Goal: Task Accomplishment & Management: Complete application form

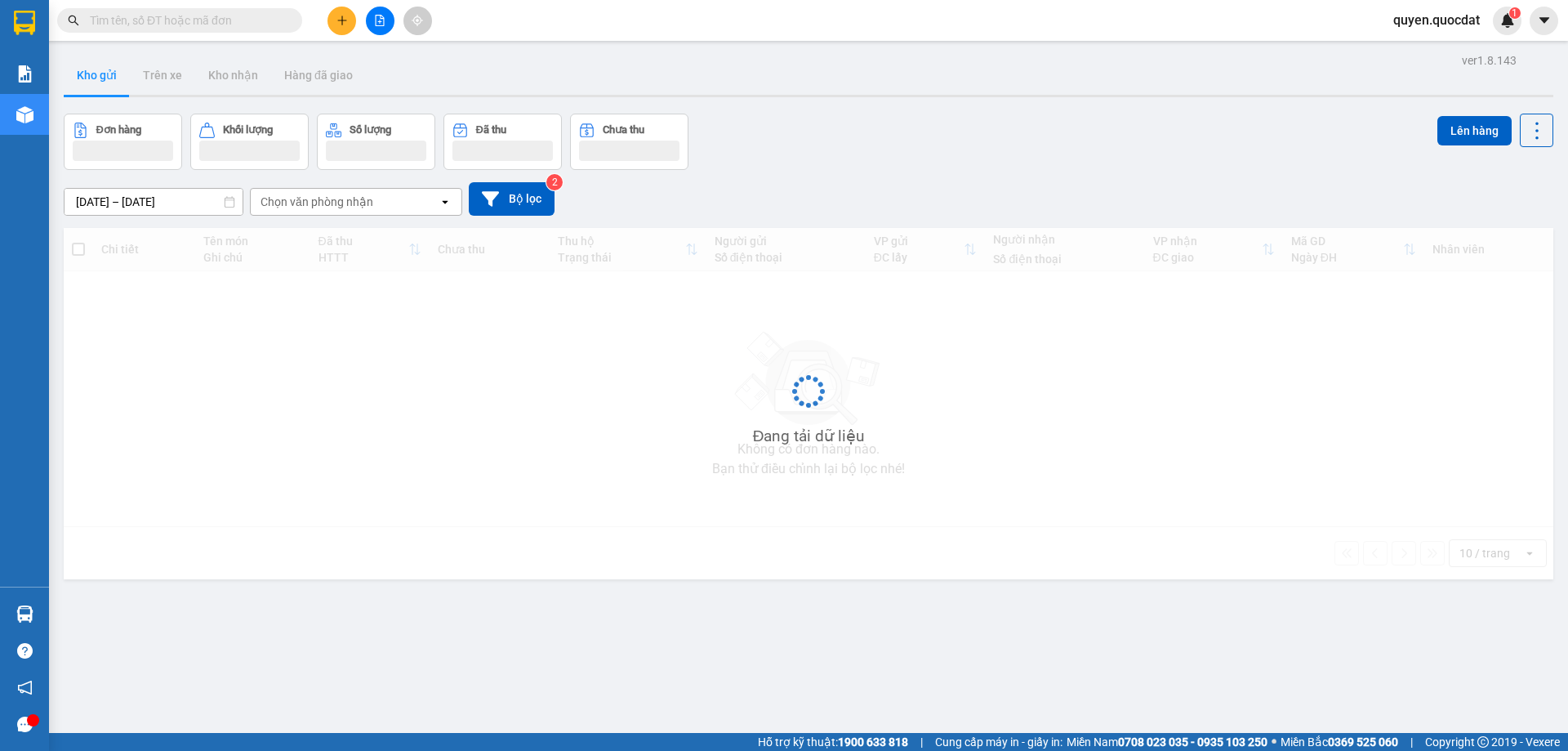
click at [336, 29] on button at bounding box center [341, 21] width 29 height 29
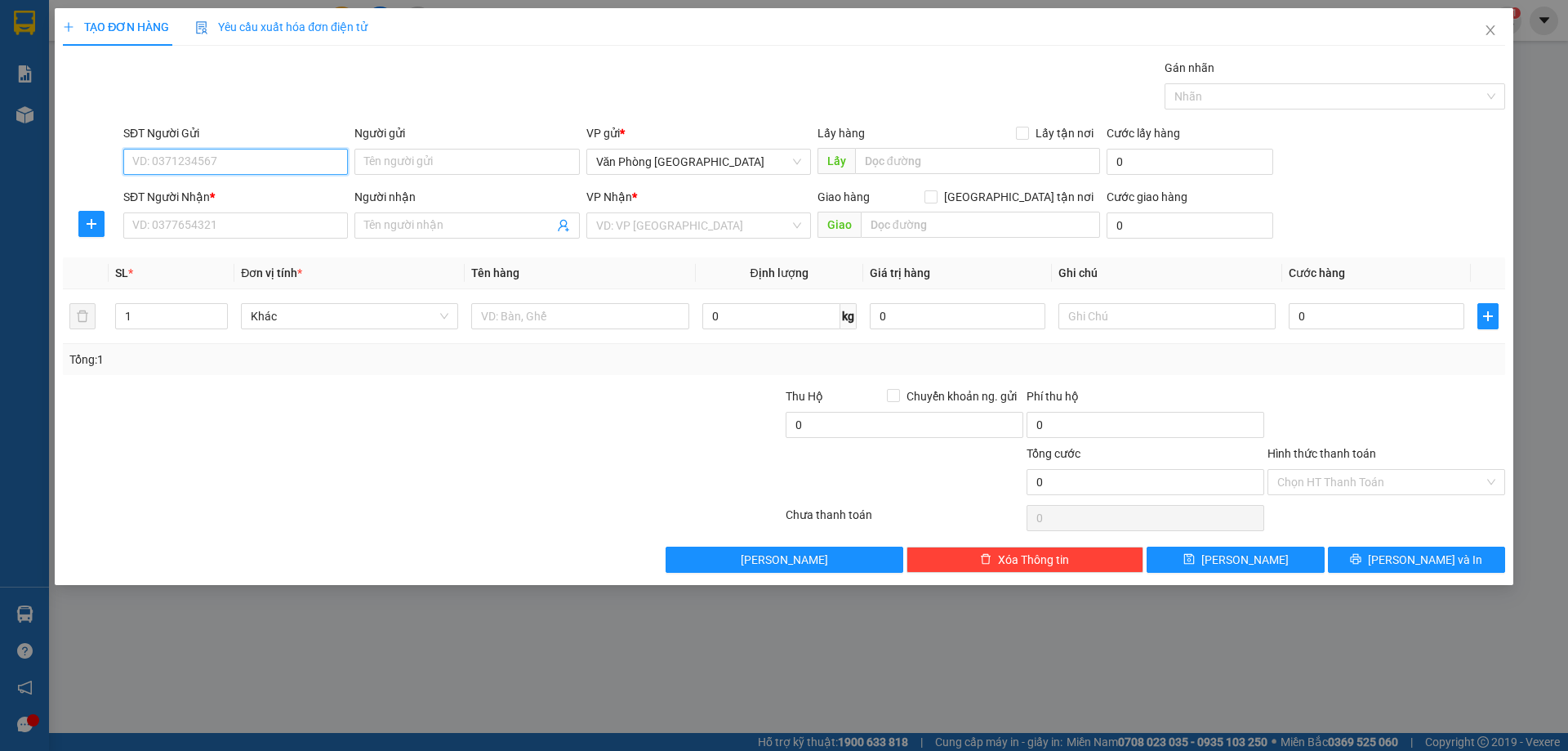
click at [219, 151] on input "SĐT Người Gửi" at bounding box center [235, 161] width 225 height 26
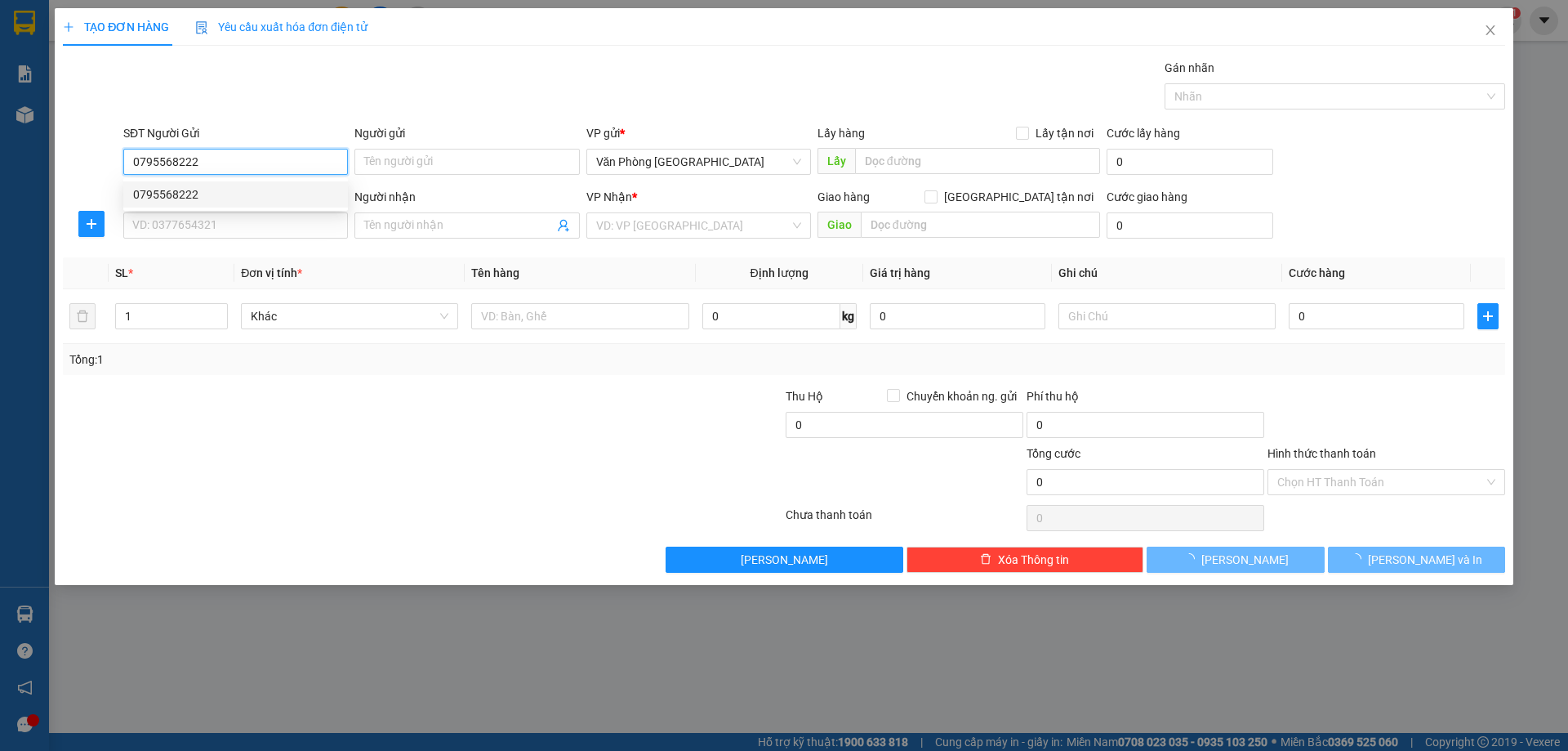
click at [261, 205] on div "0795568222" at bounding box center [235, 194] width 225 height 26
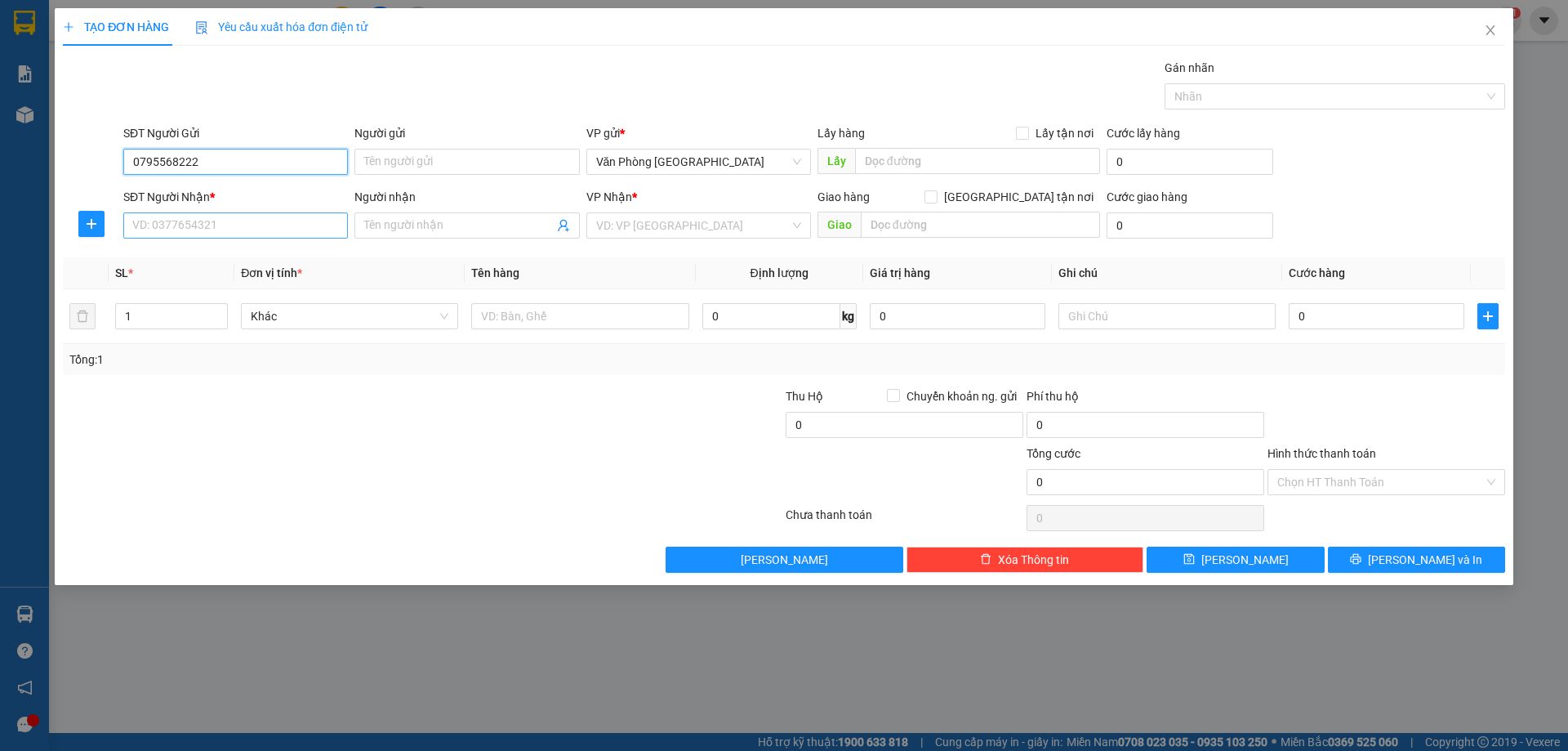
type input "0795568222"
click at [213, 214] on input "SĐT Người Nhận *" at bounding box center [235, 225] width 225 height 26
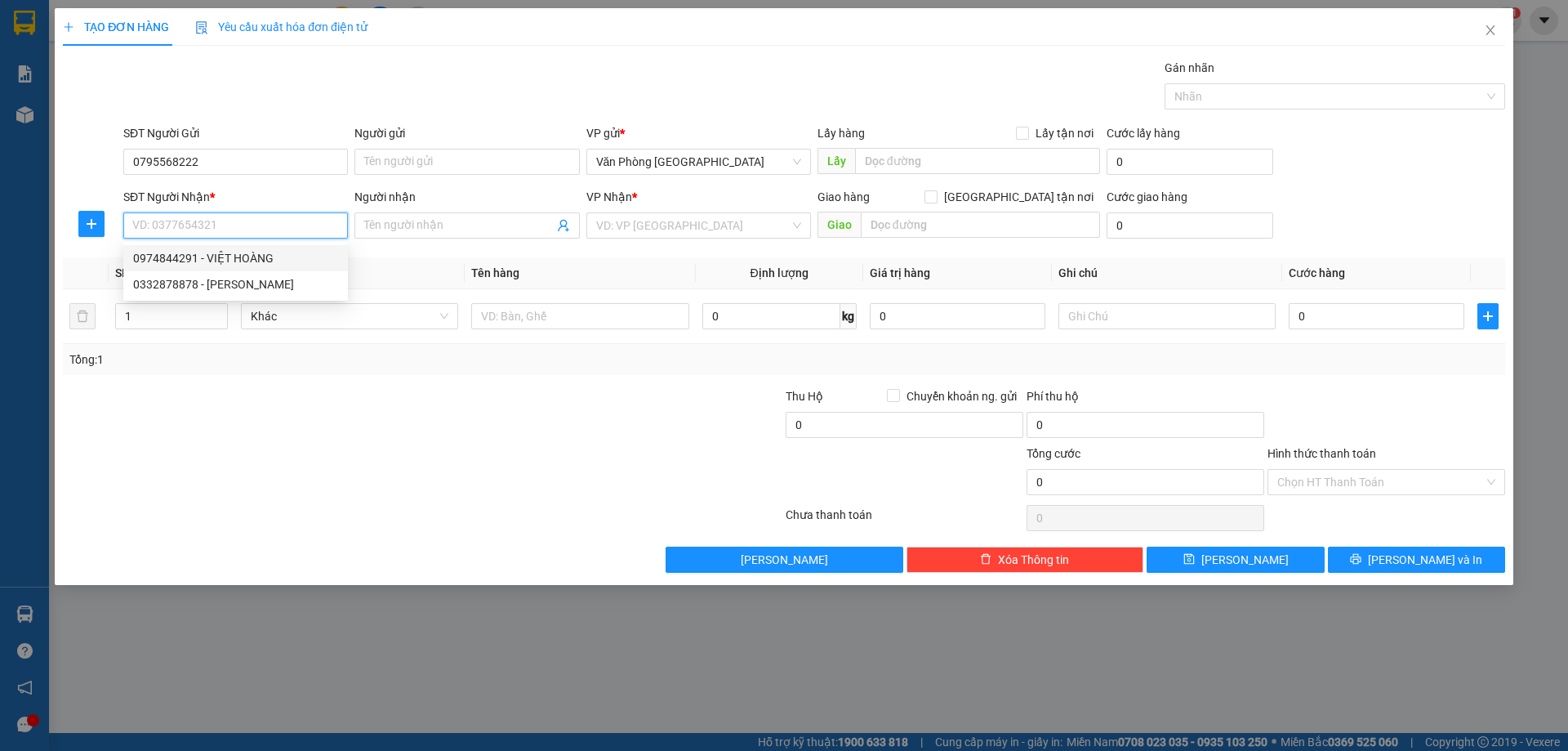
click at [261, 254] on div "0974844291 - VIỆT HOÀNG" at bounding box center [235, 258] width 205 height 18
type input "0974844291"
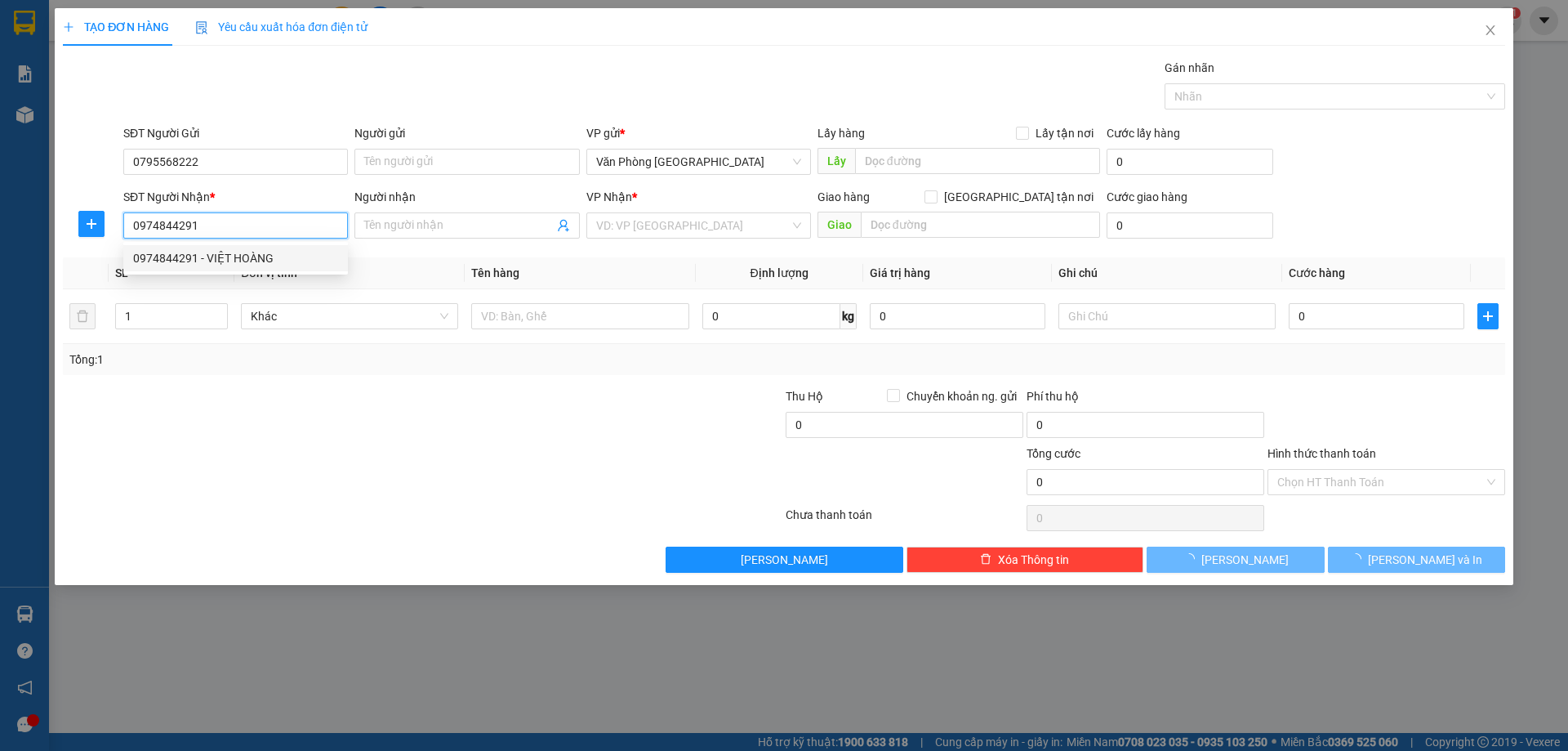
type input "VIỆT HOÀNG"
type input "GIA NGHĨA"
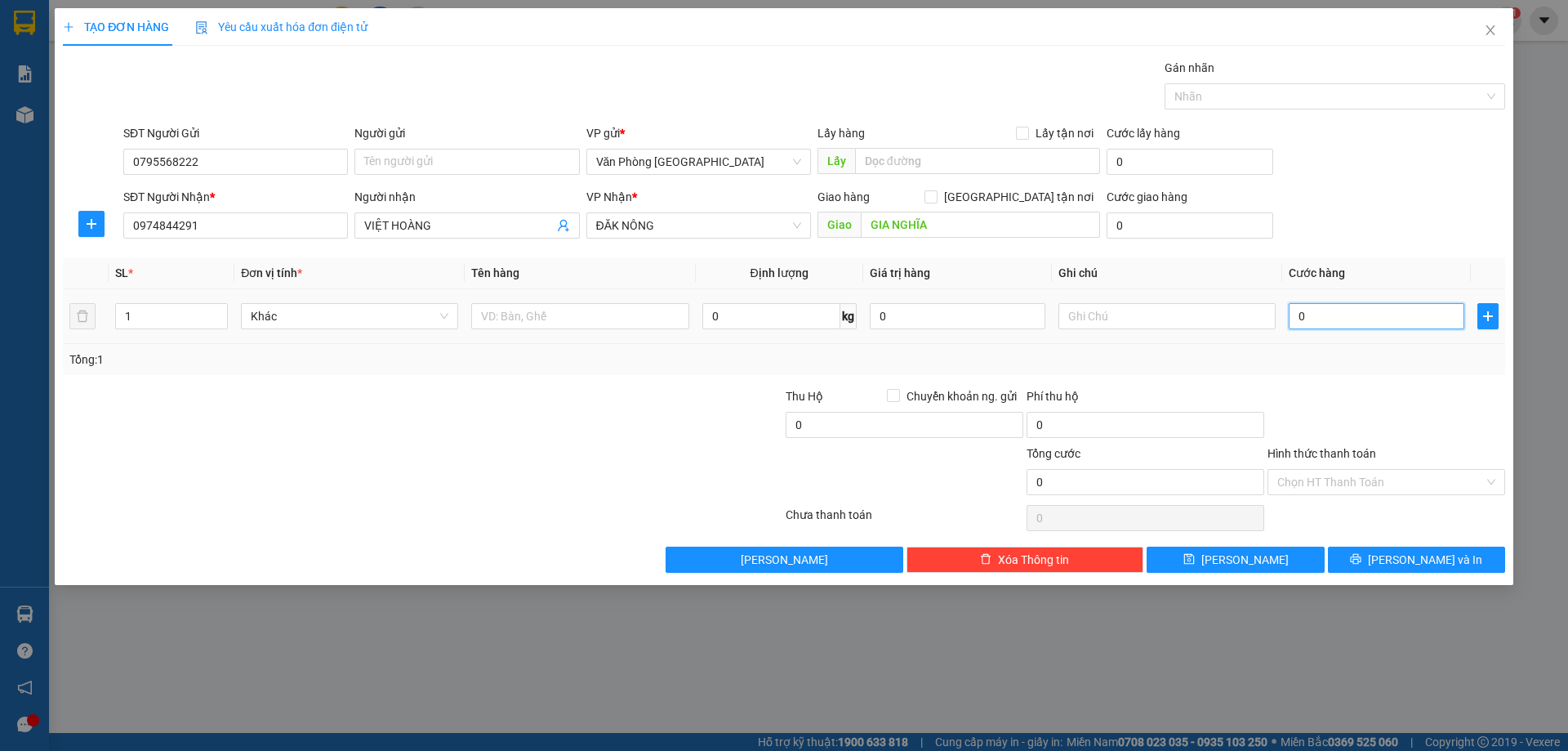
click at [1427, 326] on input "0" at bounding box center [1376, 316] width 176 height 26
type input "5"
type input "50"
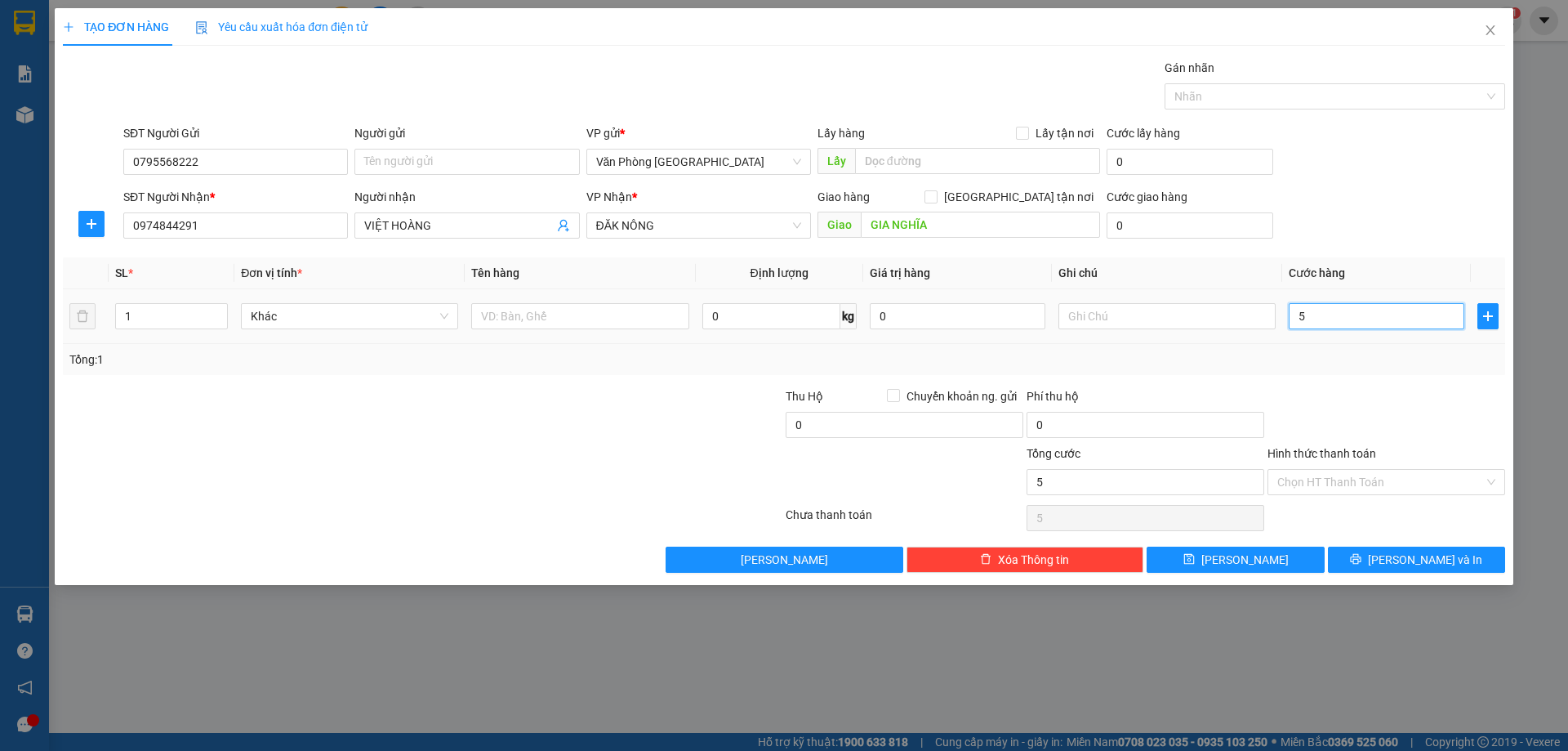
type input "50"
type input "500"
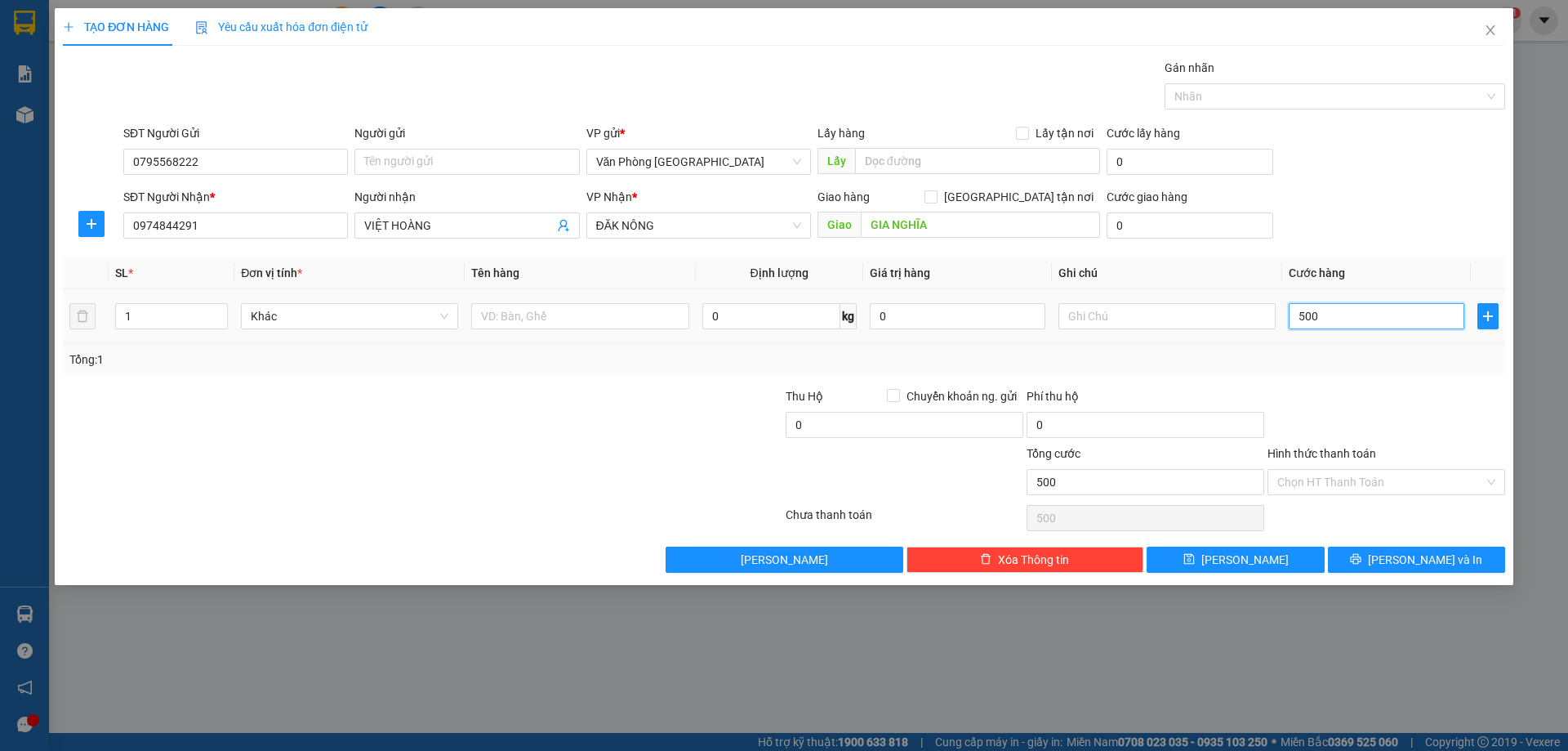
type input "5.000"
type input "50.000"
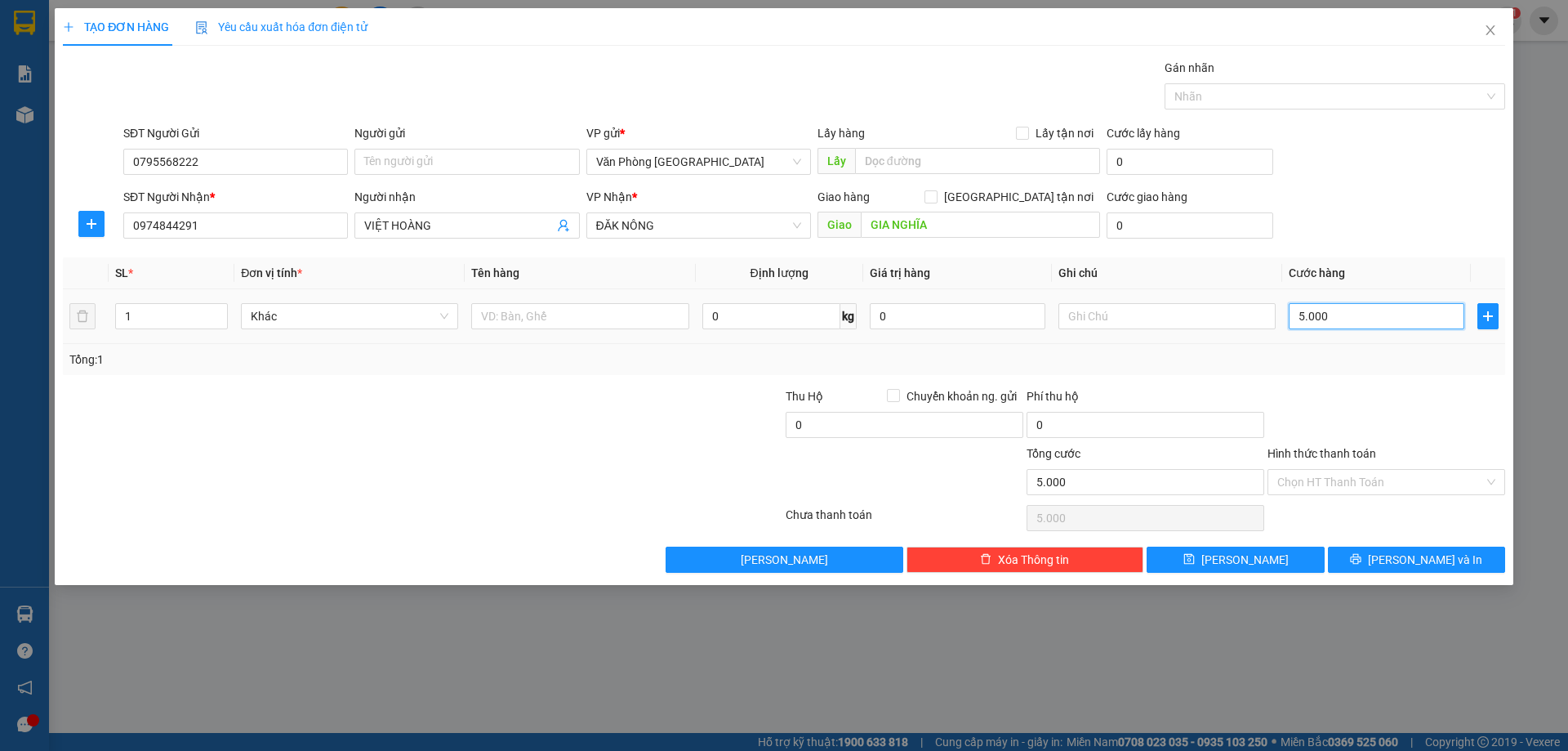
type input "50.000"
click at [1383, 564] on button "Lưu và In" at bounding box center [1416, 559] width 177 height 26
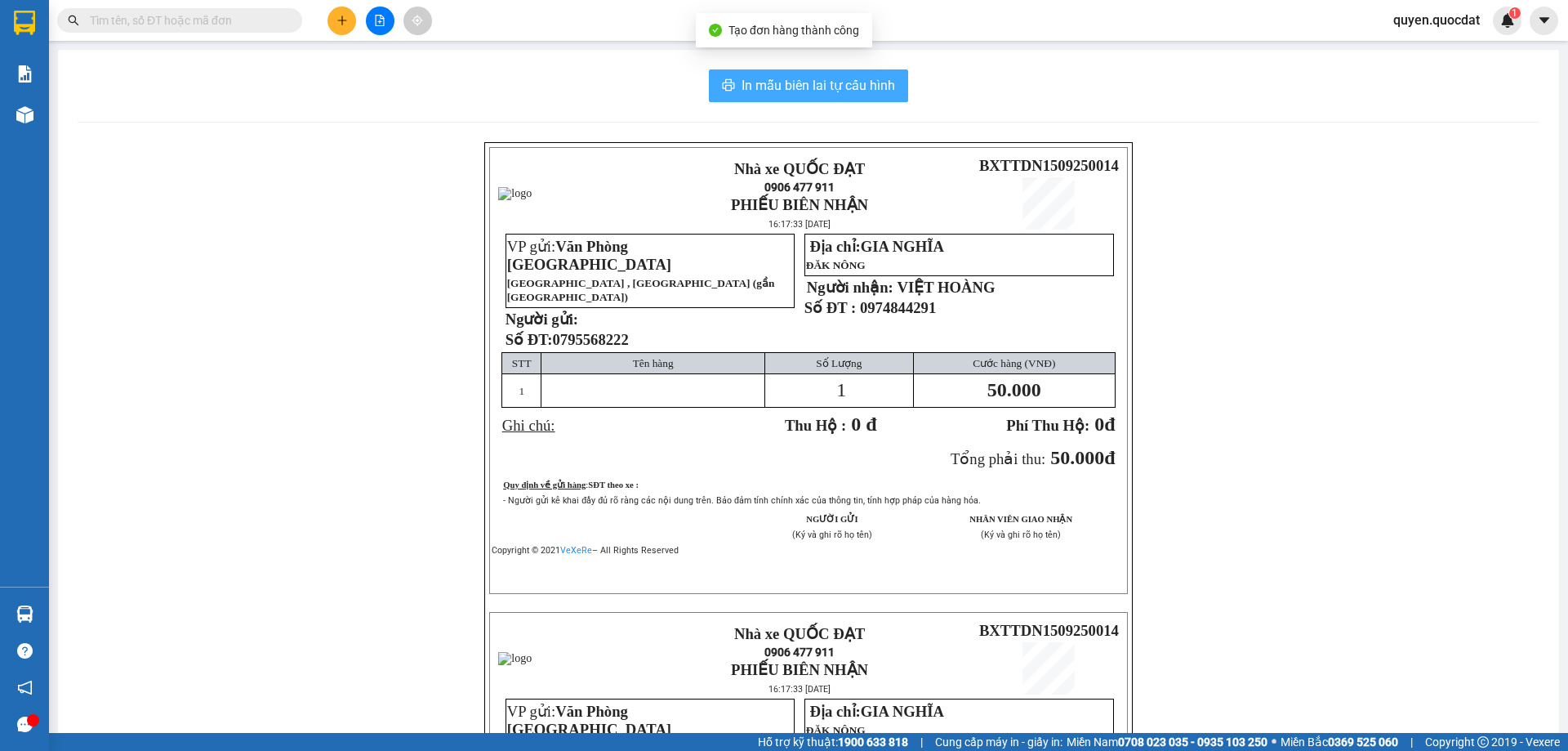
click at [768, 83] on span "In mẫu biên lai tự cấu hình" at bounding box center [818, 85] width 153 height 21
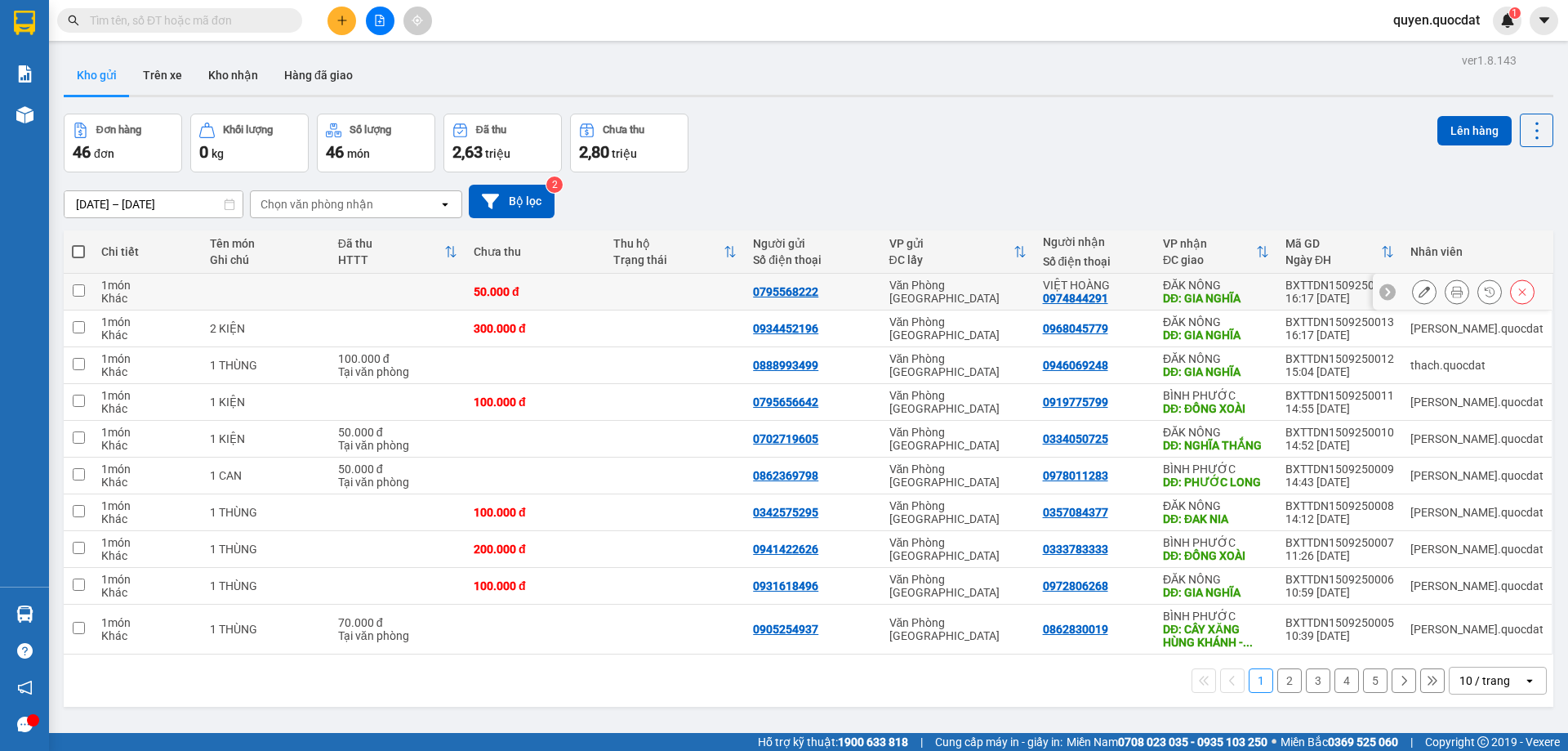
click at [1446, 291] on button at bounding box center [1457, 293] width 23 height 29
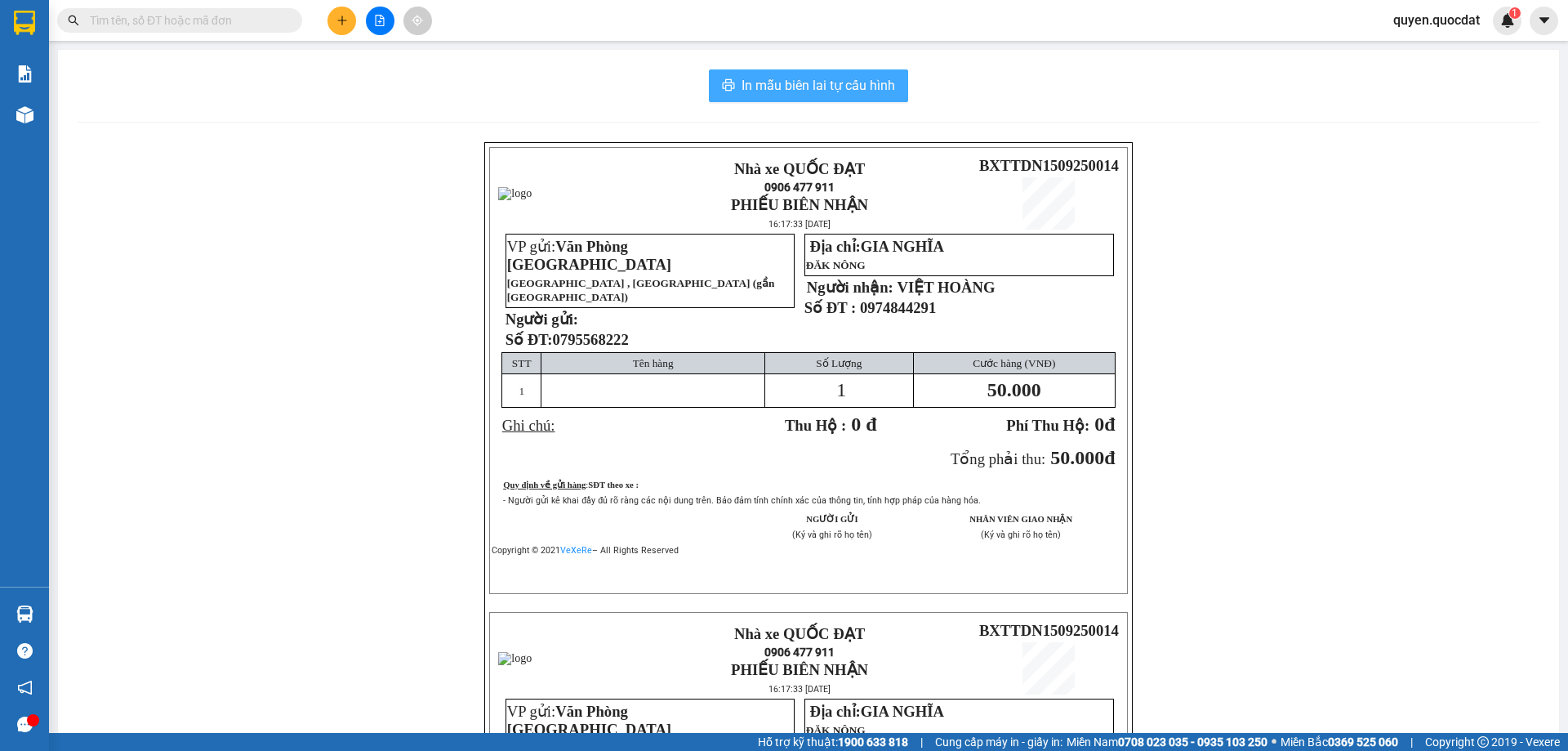
click at [775, 100] on button "In mẫu biên lai tự cấu hình" at bounding box center [809, 86] width 200 height 33
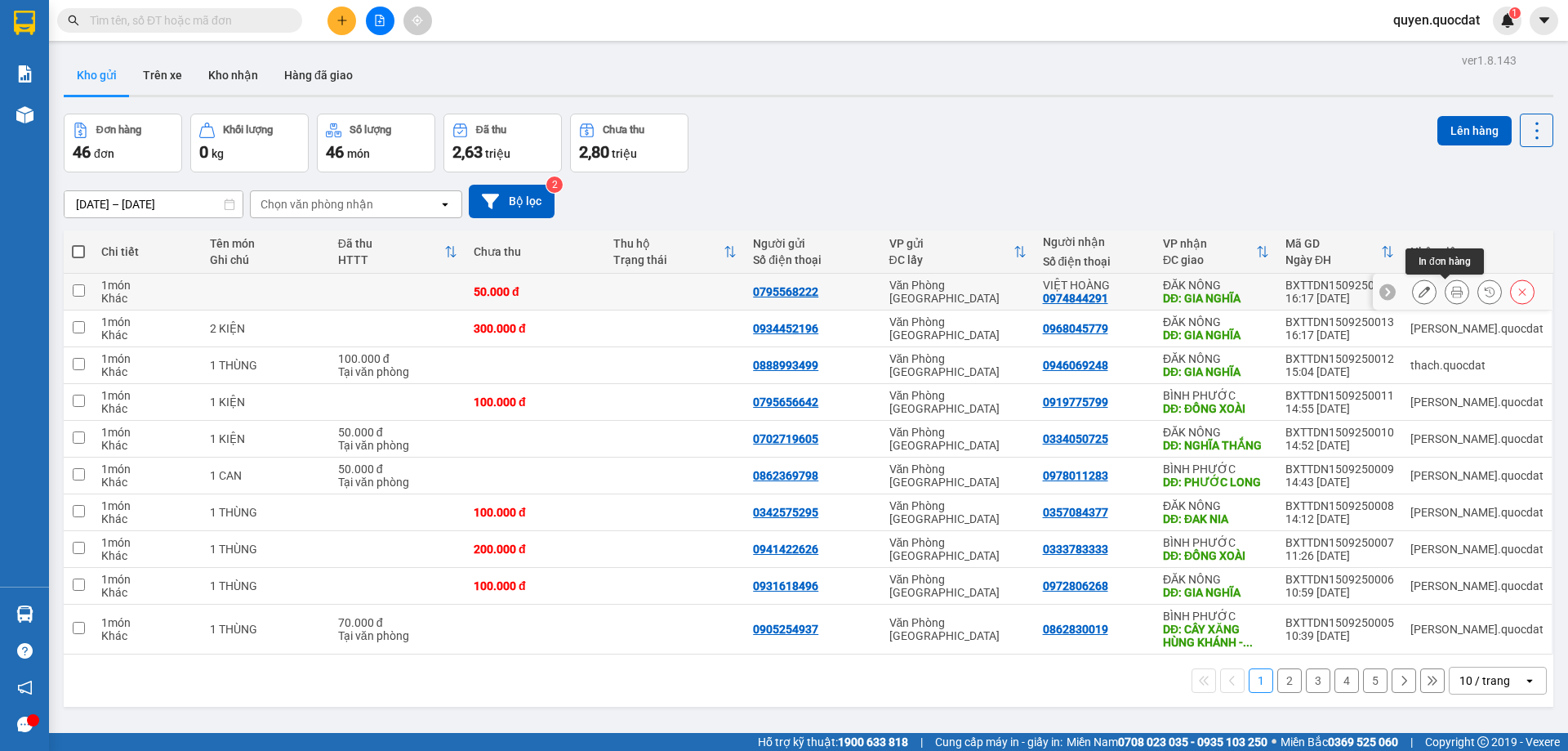
click at [1451, 294] on icon at bounding box center [1457, 292] width 12 height 12
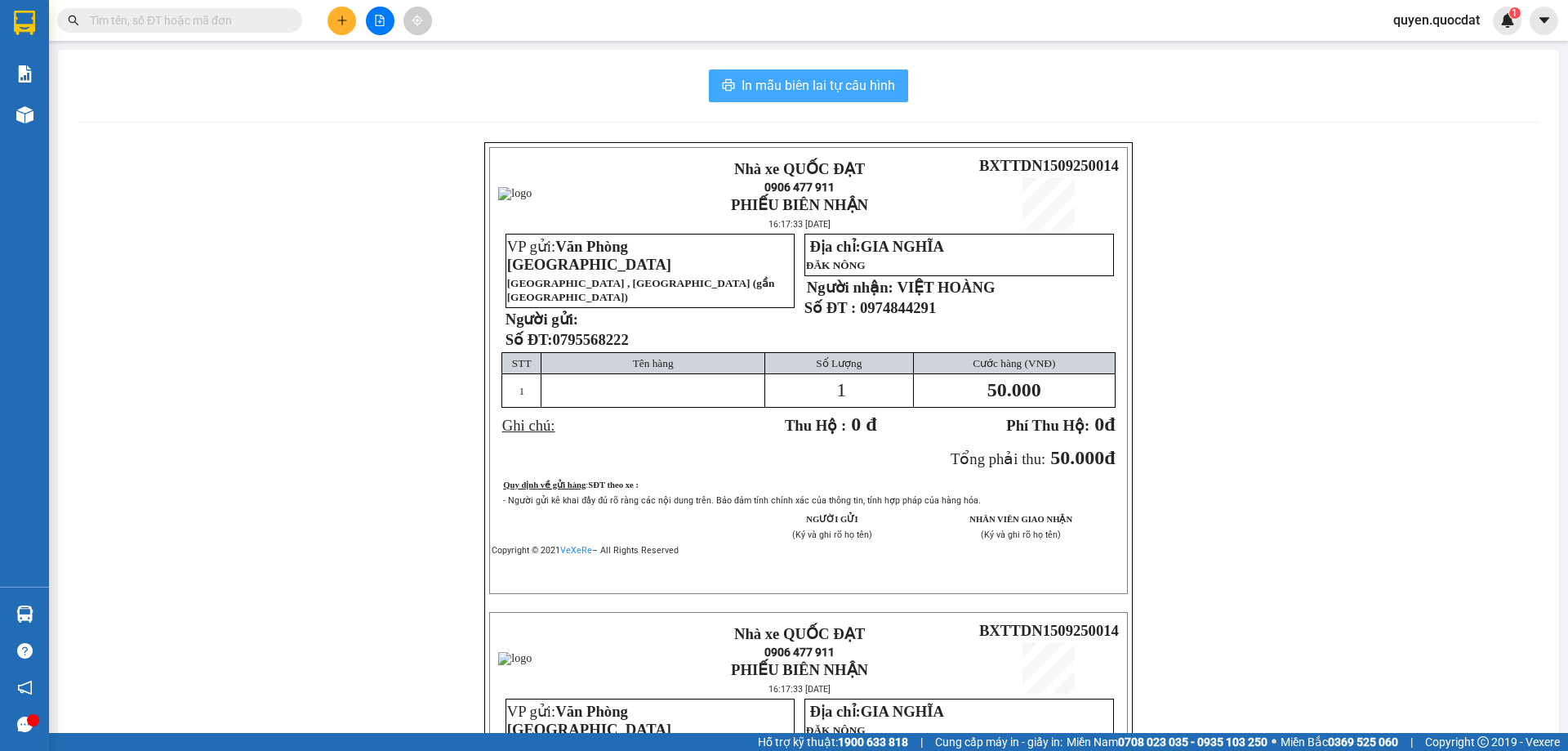
click at [813, 92] on span "In mẫu biên lai tự cấu hình" at bounding box center [818, 85] width 153 height 21
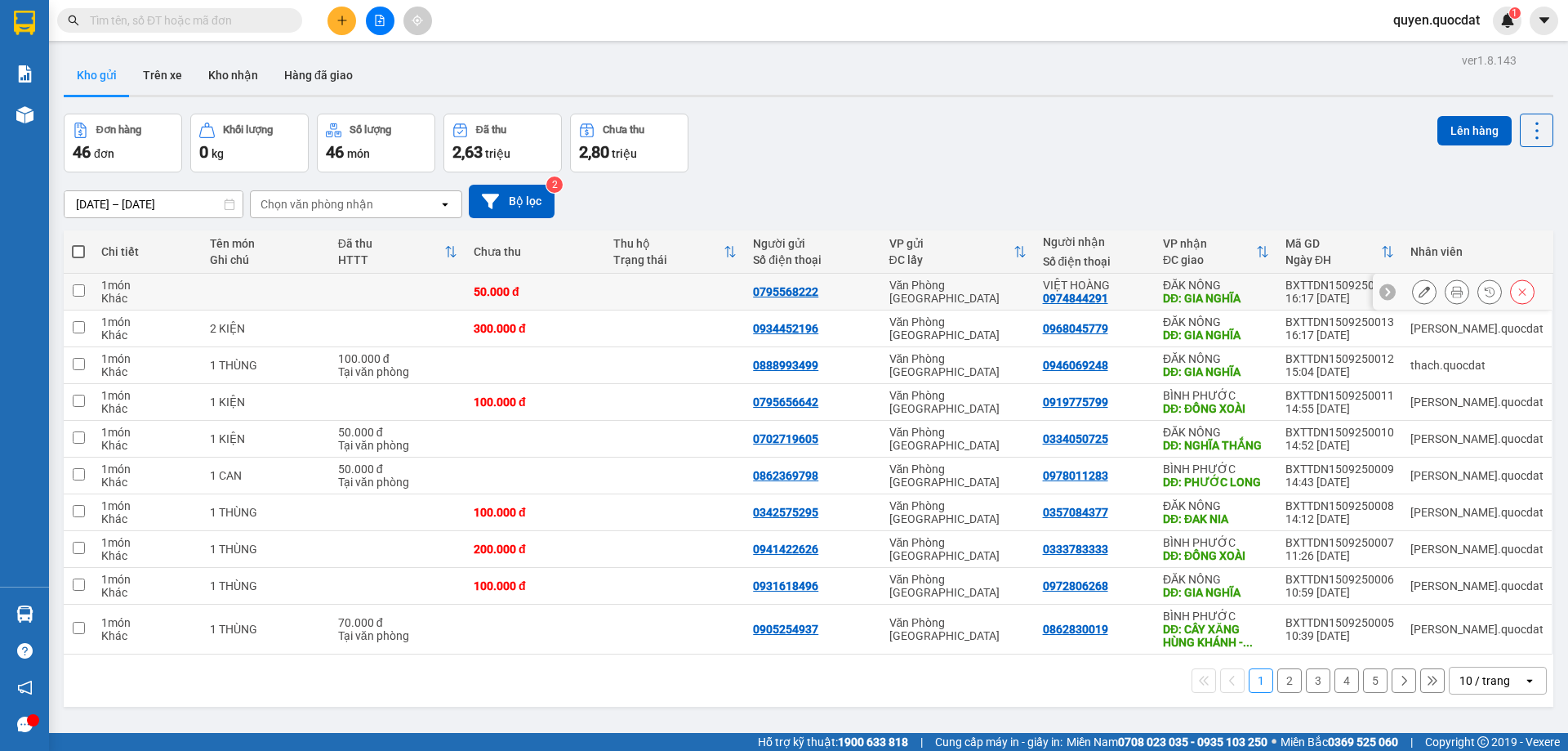
click at [1418, 297] on icon at bounding box center [1424, 292] width 12 height 12
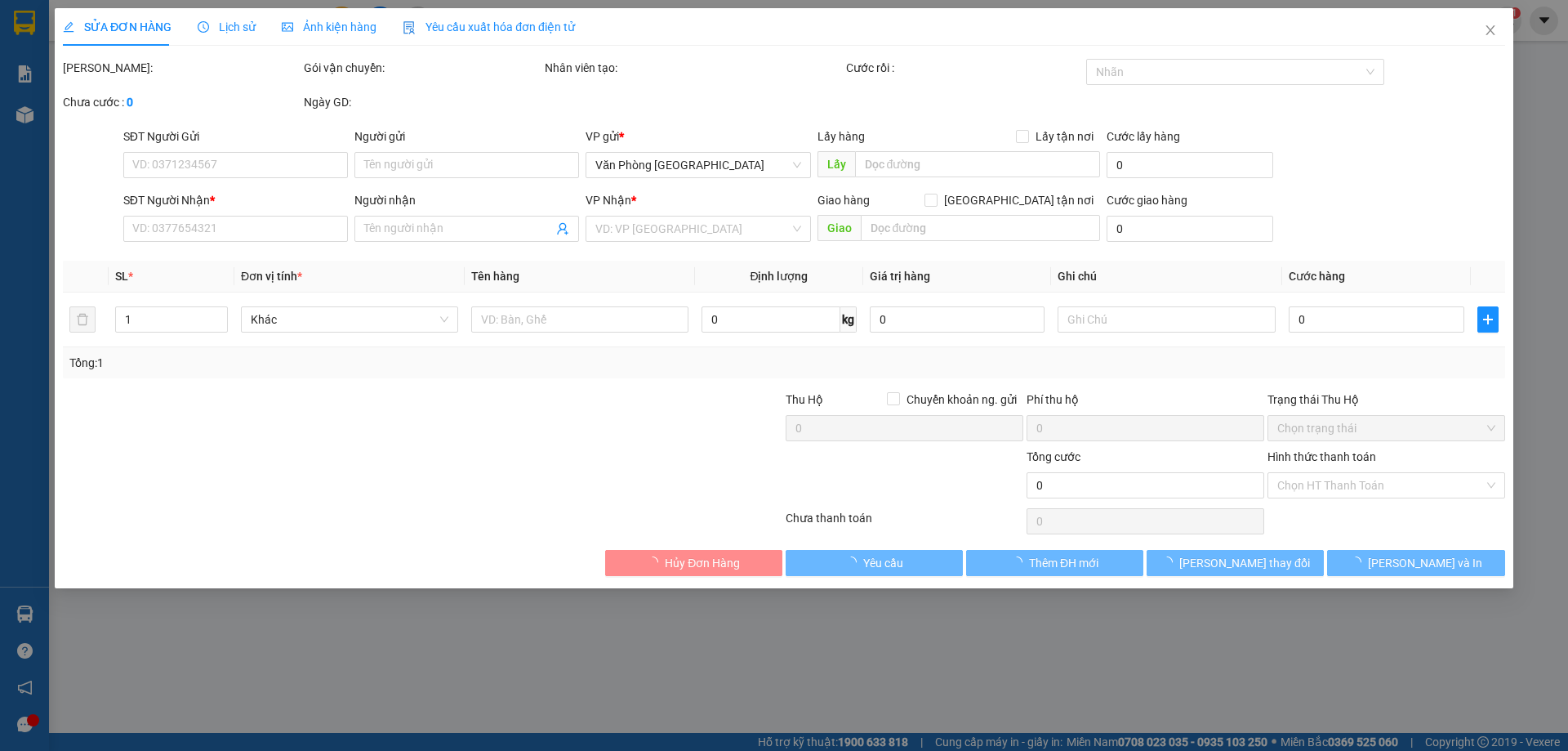
type input "0795568222"
type input "0974844291"
type input "VIỆT HOÀNG"
type input "GIA NGHĨA"
type input "50.000"
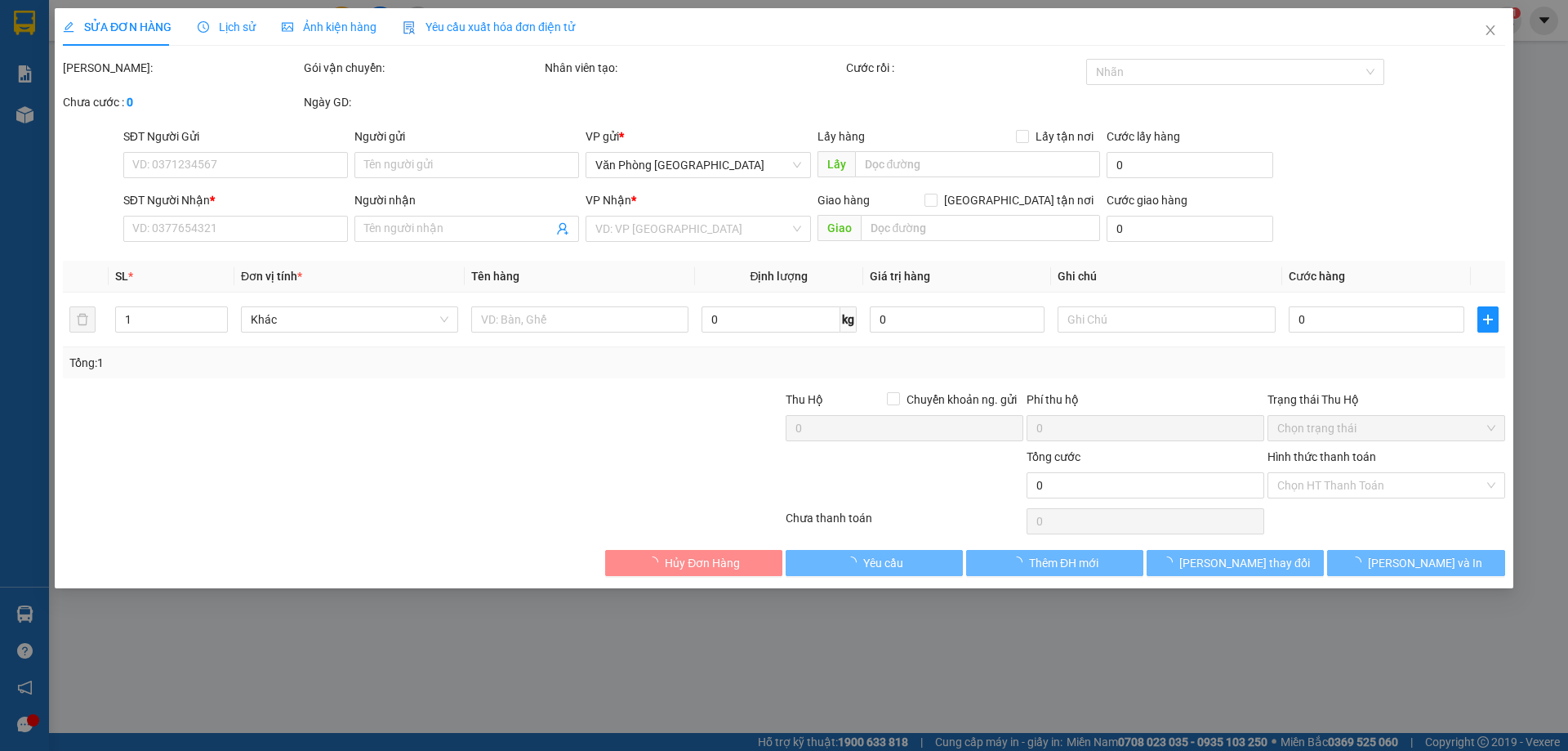
type input "50.000"
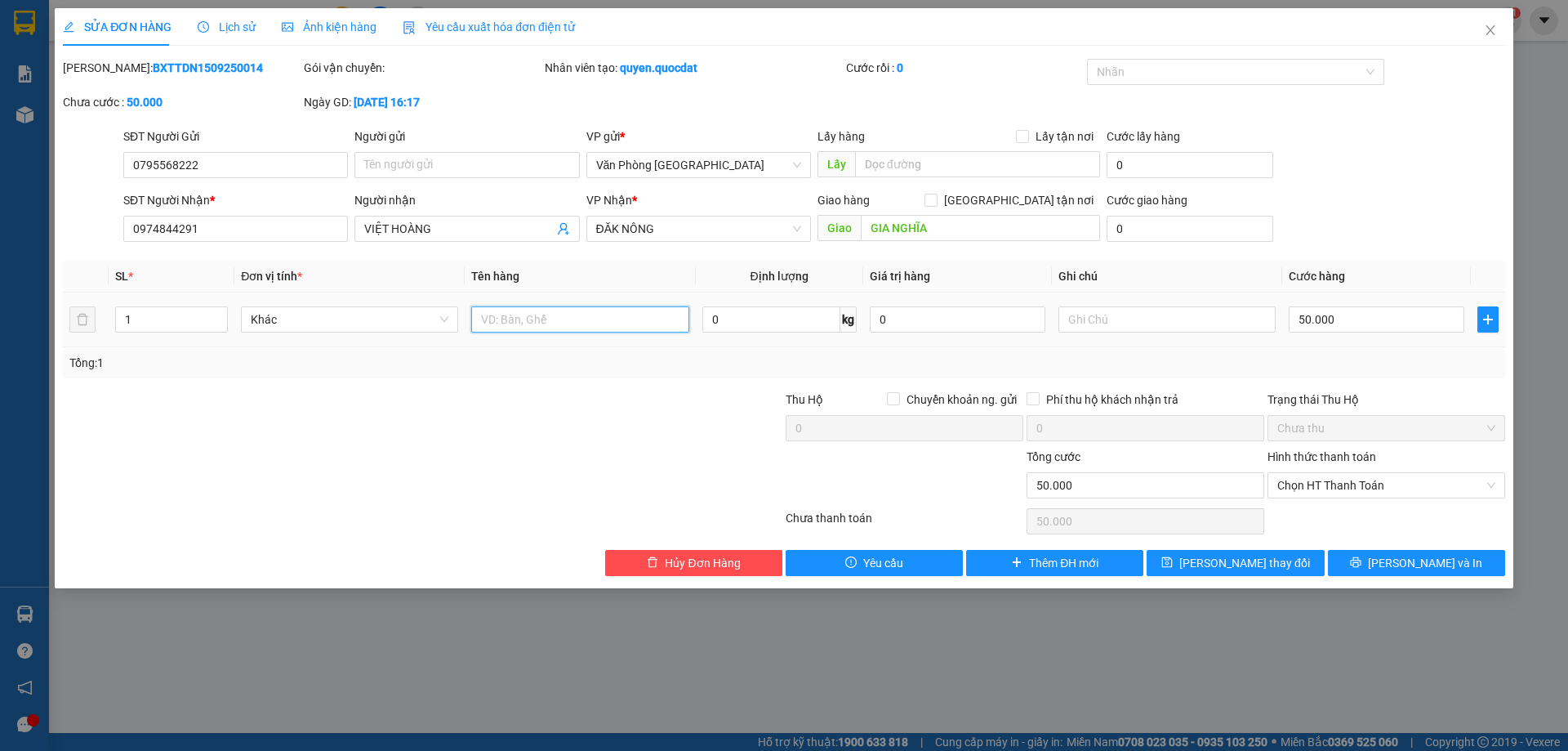
click at [496, 319] on input "text" at bounding box center [580, 319] width 218 height 26
type input "1tg"
click at [1380, 565] on button "Lưu và In" at bounding box center [1416, 563] width 177 height 26
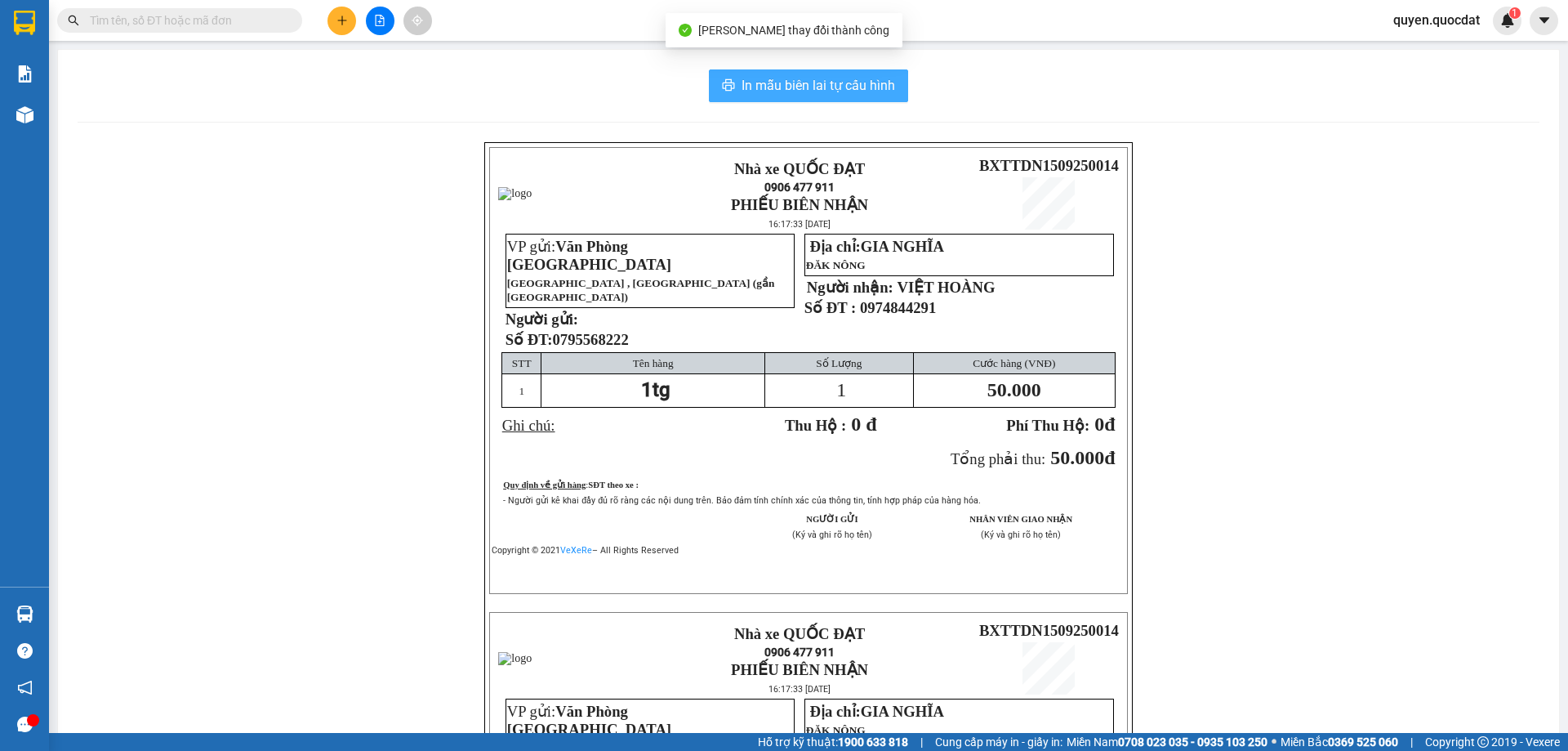
click at [781, 79] on span "In mẫu biên lai tự cấu hình" at bounding box center [818, 85] width 153 height 21
